Goal: Information Seeking & Learning: Learn about a topic

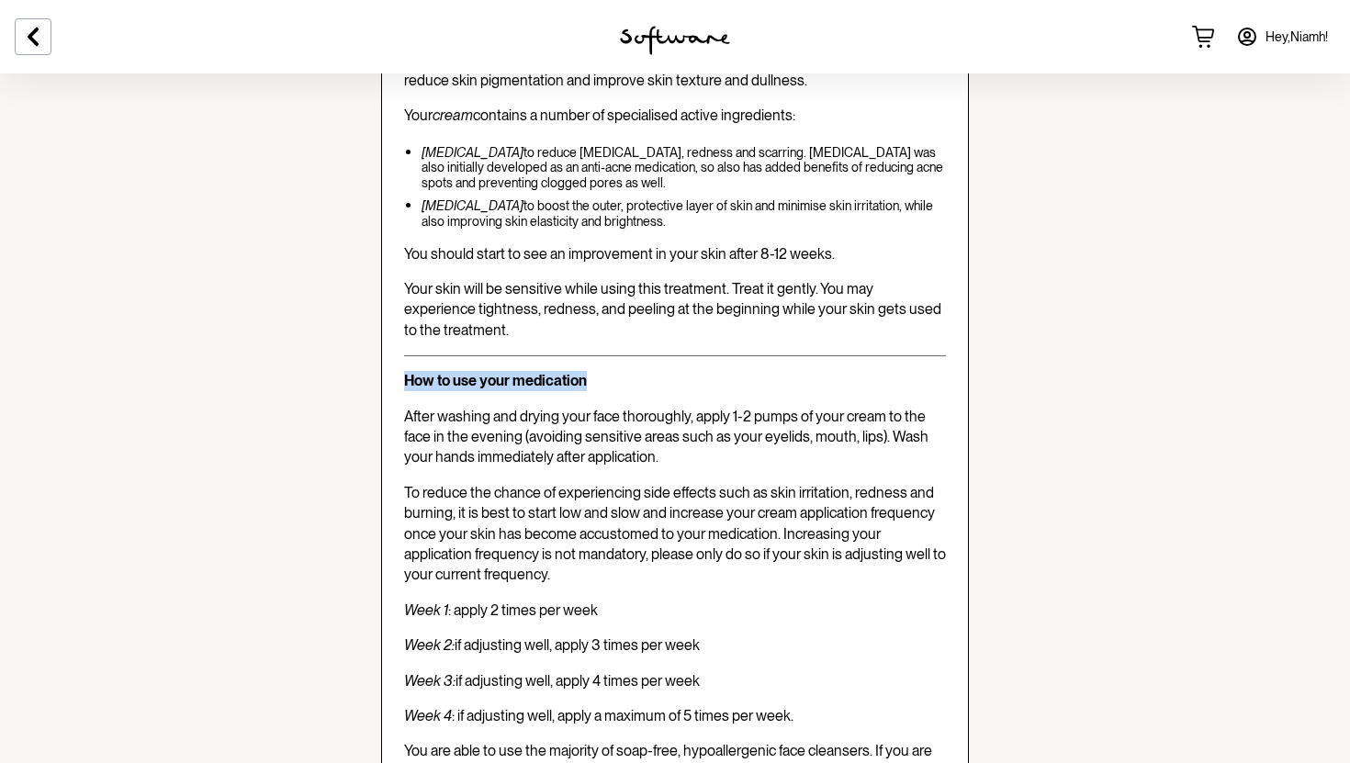
click at [779, 198] on p "[MEDICAL_DATA] to boost the outer, protective layer of skin and minimise skin i…" at bounding box center [683, 213] width 524 height 31
